Goal: Task Accomplishment & Management: Manage account settings

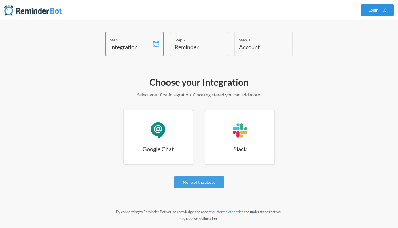
click at [375, 11] on link "Login" at bounding box center [377, 10] width 33 height 12
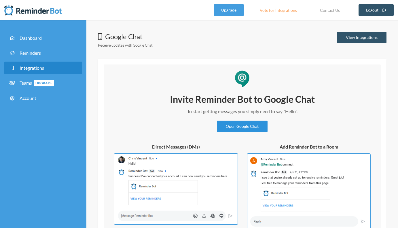
click at [247, 125] on link "Open Google Chat" at bounding box center [242, 127] width 51 height 12
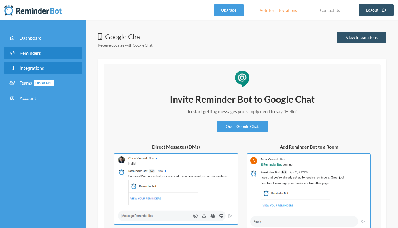
click at [23, 52] on span "Reminders" at bounding box center [30, 52] width 21 height 5
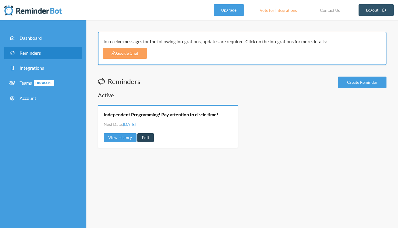
click at [145, 138] on link "Edit" at bounding box center [145, 137] width 16 height 9
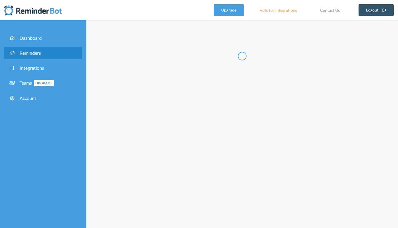
type input "Independent Programming! Pay attention to circle time!"
select select "08:30:00"
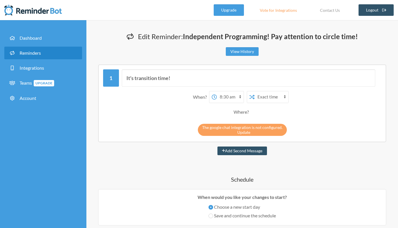
click at [244, 132] on link "Update" at bounding box center [243, 132] width 13 height 5
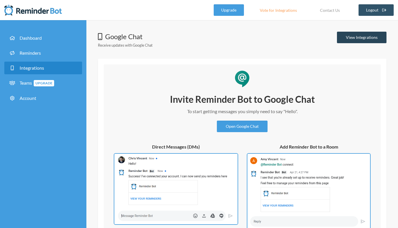
click at [368, 38] on link "View Integrations" at bounding box center [361, 38] width 49 height 12
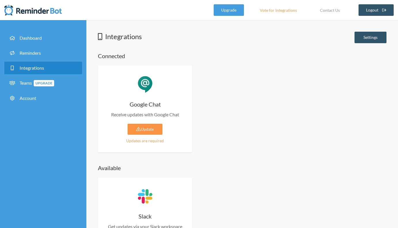
click at [143, 129] on link "Update" at bounding box center [144, 129] width 35 height 11
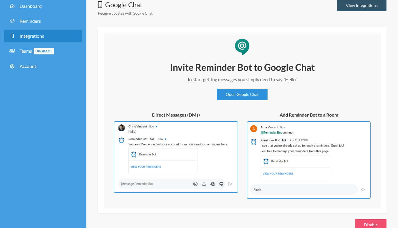
scroll to position [32, 0]
click at [241, 94] on link "Open Google Chat" at bounding box center [242, 95] width 51 height 12
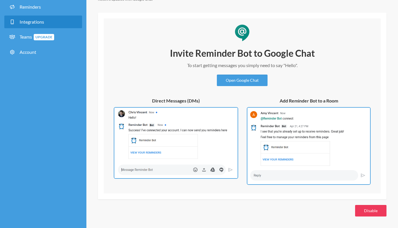
click at [367, 209] on button "Disable" at bounding box center [370, 211] width 31 height 12
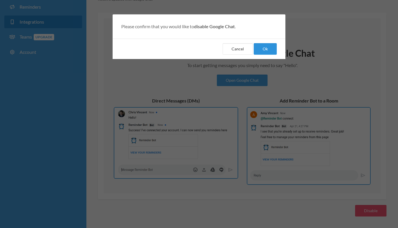
click at [266, 49] on button "Ok" at bounding box center [265, 49] width 23 height 12
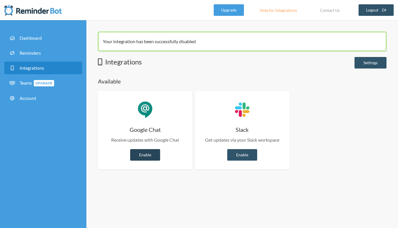
click at [148, 154] on link "Enable" at bounding box center [145, 155] width 30 height 12
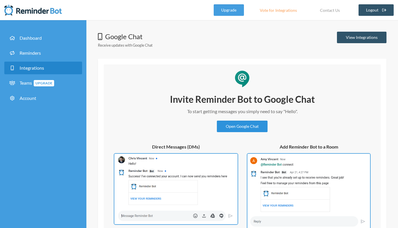
click at [242, 129] on link "Open Google Chat" at bounding box center [242, 127] width 51 height 12
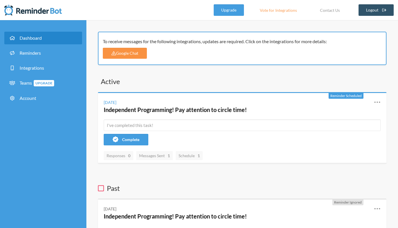
click at [126, 55] on link "Google Chat" at bounding box center [125, 53] width 44 height 11
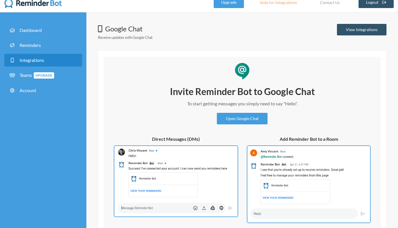
scroll to position [8, 0]
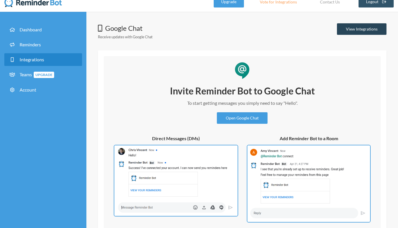
click at [359, 28] on link "View Integrations" at bounding box center [361, 29] width 49 height 12
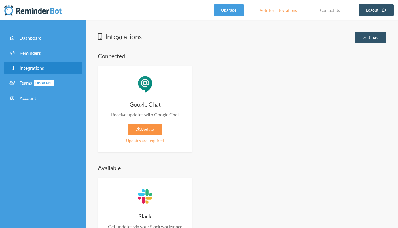
click at [144, 129] on link "Update" at bounding box center [144, 129] width 35 height 11
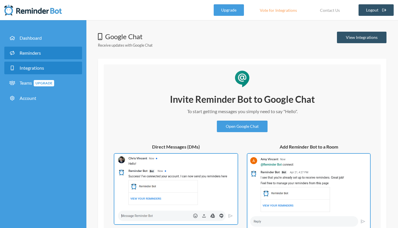
click at [33, 52] on span "Reminders" at bounding box center [30, 52] width 21 height 5
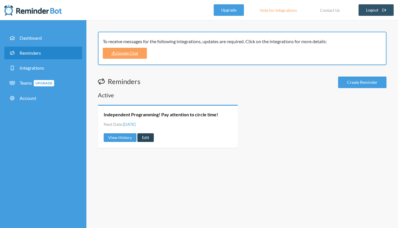
click at [145, 138] on link "Edit" at bounding box center [145, 137] width 16 height 9
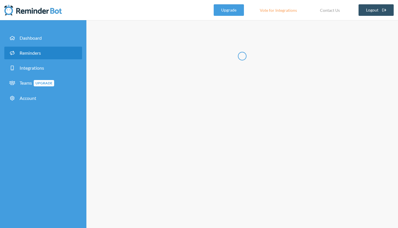
type input "Independent Programming! Pay attention to circle time!"
select select "08:30:00"
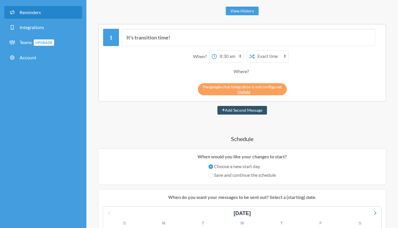
scroll to position [40, 0]
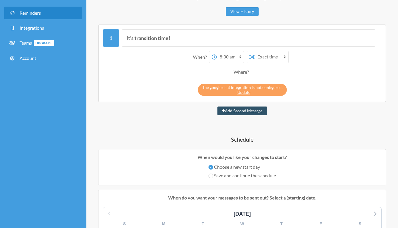
click at [245, 71] on div "Where?" at bounding box center [242, 72] width 18 height 12
